Goal: Find specific page/section: Find specific page/section

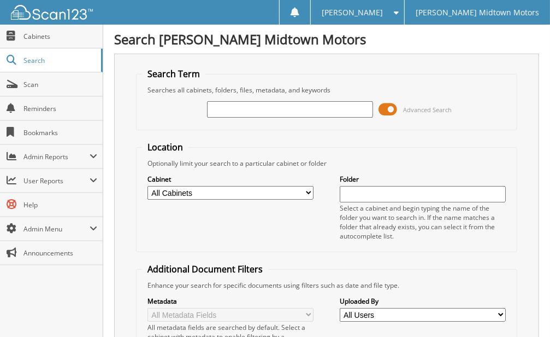
click at [250, 106] on input "text" at bounding box center [290, 109] width 166 height 16
type input "[PERSON_NAME]"
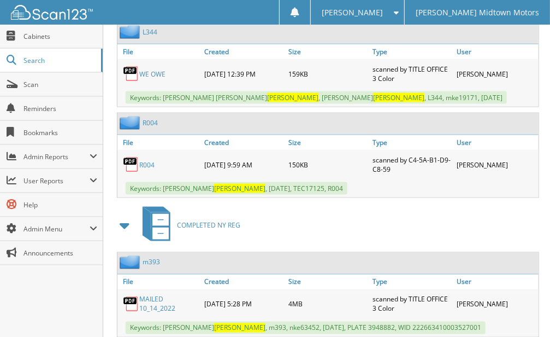
scroll to position [2221, 0]
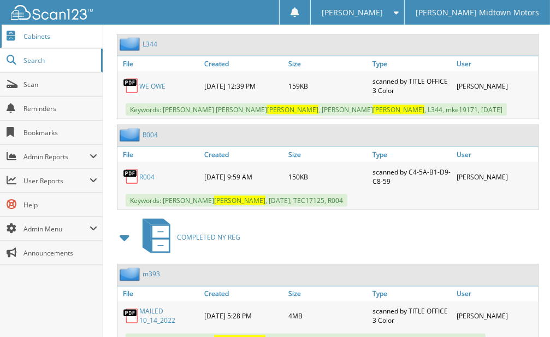
click at [50, 36] on span "Cabinets" at bounding box center [60, 36] width 74 height 9
